Goal: Task Accomplishment & Management: Manage account settings

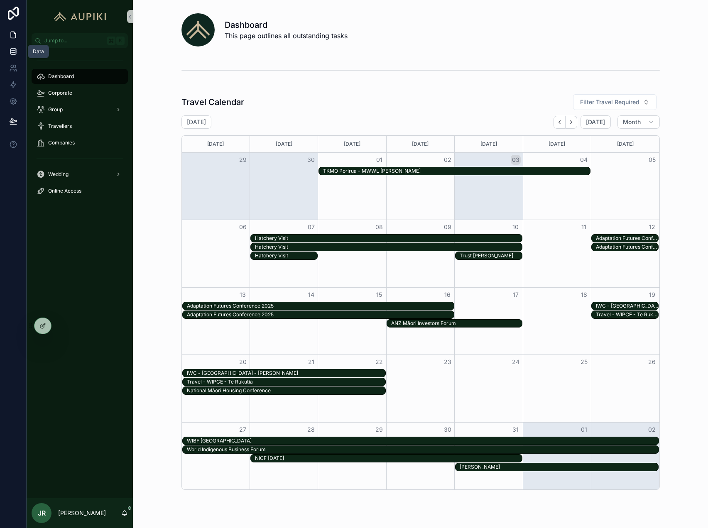
click at [13, 49] on icon at bounding box center [12, 50] width 5 height 2
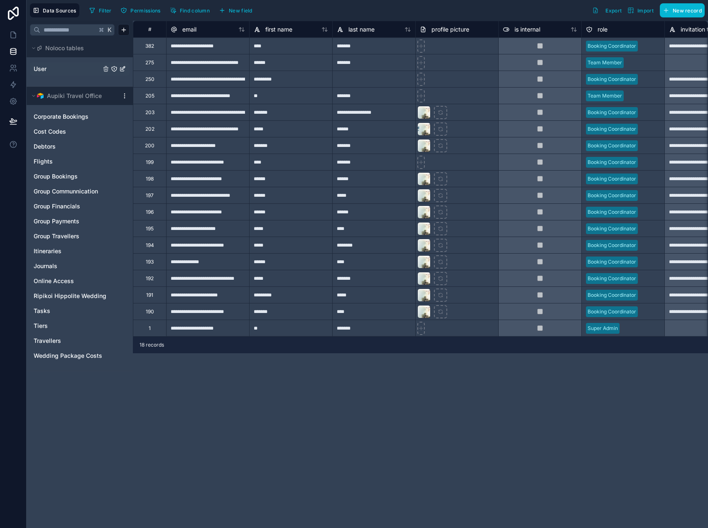
click at [74, 65] on link "User" at bounding box center [67, 69] width 67 height 8
click at [18, 68] on link at bounding box center [13, 68] width 26 height 17
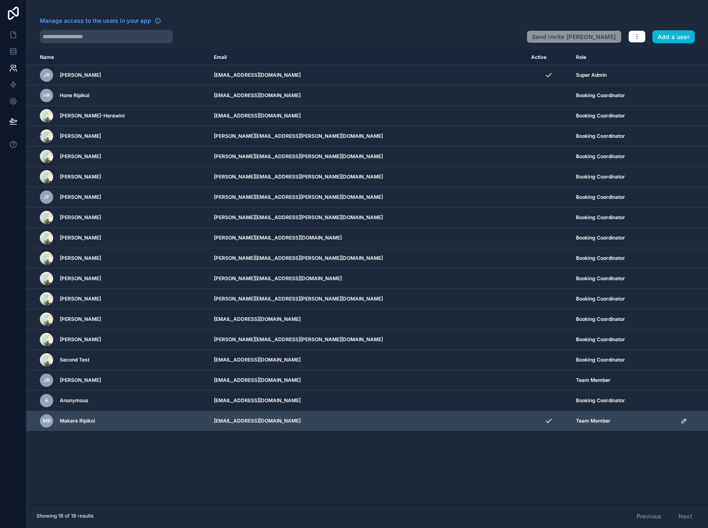
click at [682, 423] on icon "scrollable content" at bounding box center [684, 421] width 4 height 4
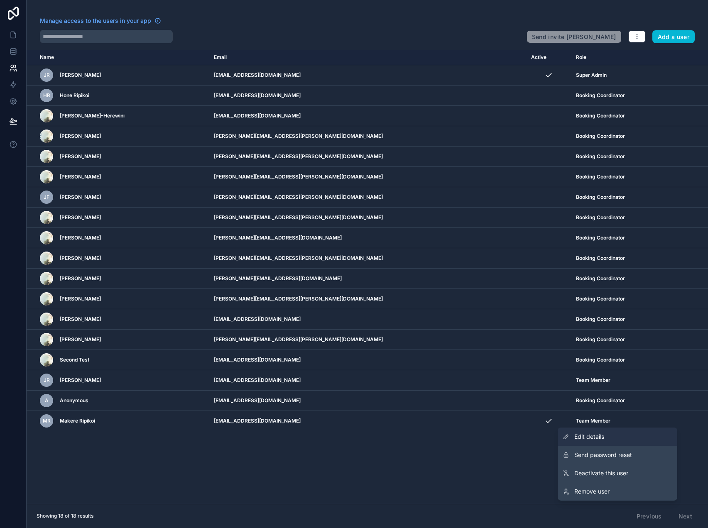
click at [613, 437] on link "Edit details" at bounding box center [618, 437] width 120 height 18
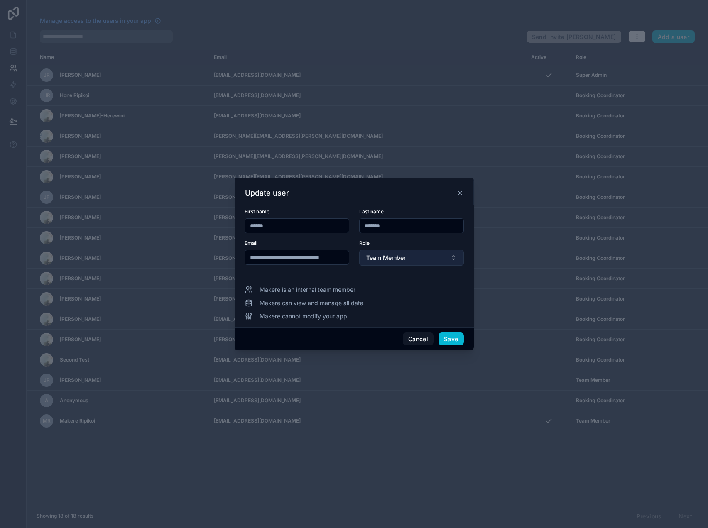
click at [400, 264] on button "Team Member" at bounding box center [411, 258] width 105 height 16
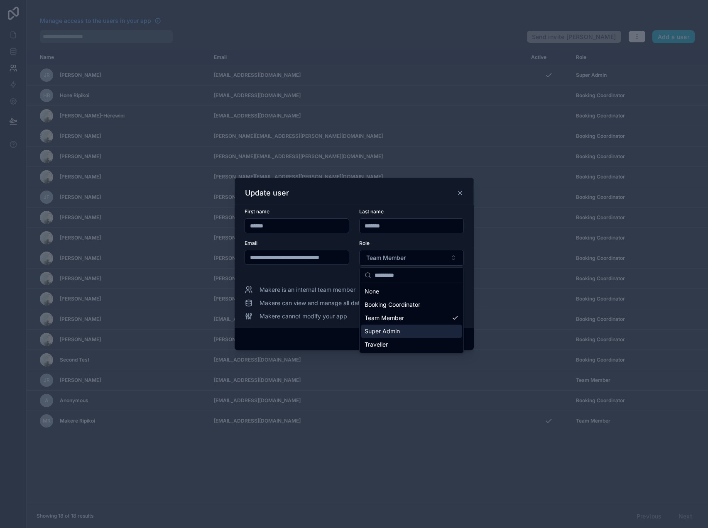
click at [397, 333] on span "Super Admin" at bounding box center [382, 331] width 35 height 8
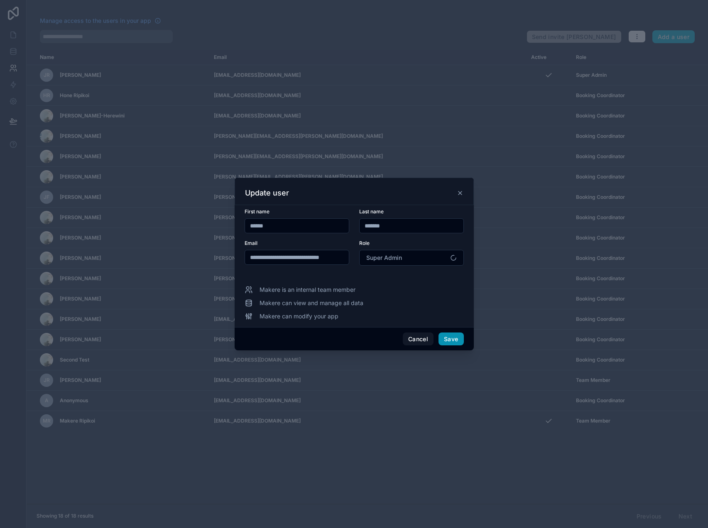
click at [450, 341] on button "Save" at bounding box center [450, 339] width 25 height 13
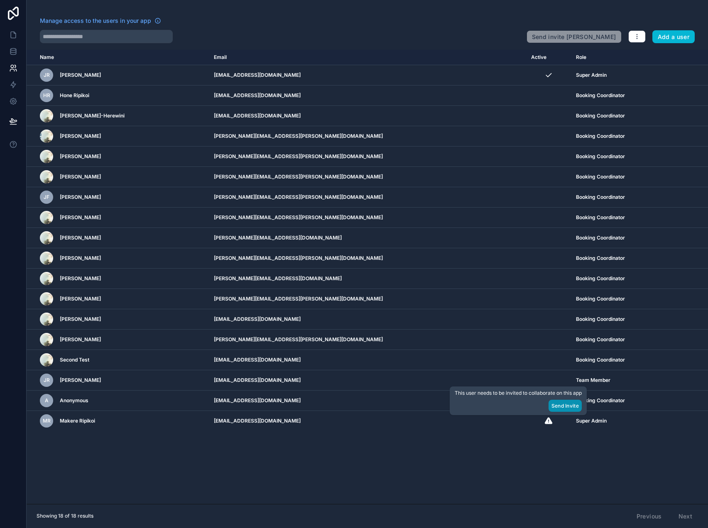
click at [561, 408] on button "Send Invite" at bounding box center [565, 406] width 33 height 12
